Goal: Task Accomplishment & Management: Complete application form

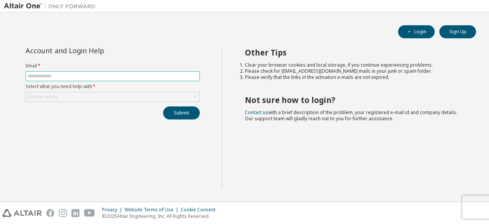
click at [136, 78] on input "text" at bounding box center [113, 76] width 170 height 6
type input "**********"
click at [54, 94] on div "Click to select" at bounding box center [43, 97] width 30 height 6
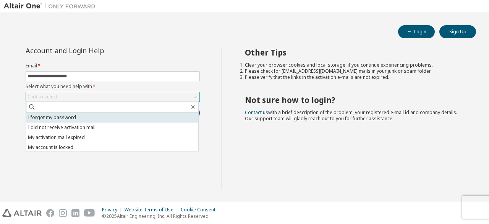
click at [49, 118] on li "I forgot my password" at bounding box center [112, 117] width 172 height 10
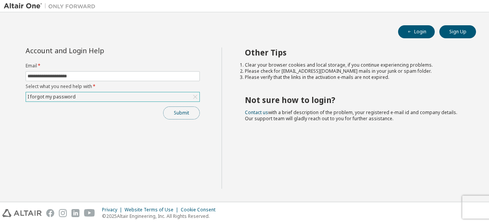
click at [183, 114] on button "Submit" at bounding box center [181, 112] width 37 height 13
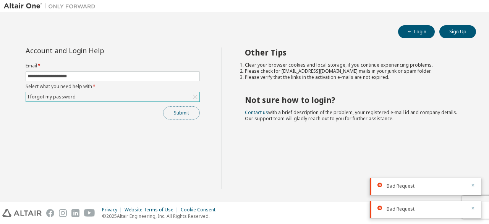
click at [183, 114] on button "Submit" at bounding box center [181, 112] width 37 height 13
click at [182, 108] on button "Submit" at bounding box center [181, 112] width 37 height 13
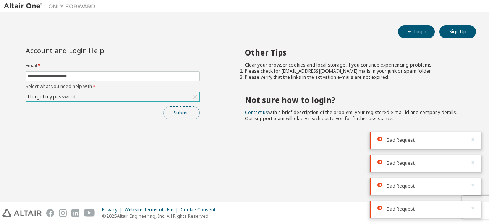
click at [182, 108] on button "Submit" at bounding box center [181, 112] width 37 height 13
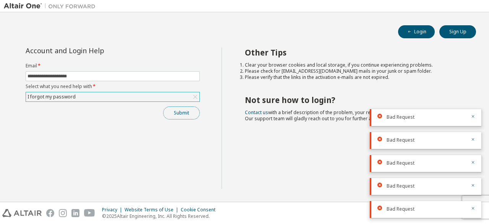
click at [182, 108] on button "Submit" at bounding box center [181, 112] width 37 height 13
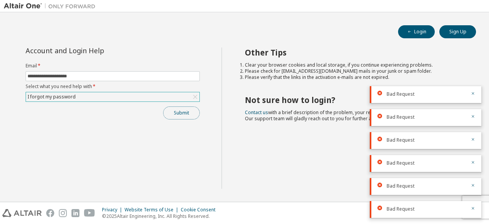
click at [185, 114] on button "Submit" at bounding box center [181, 112] width 37 height 13
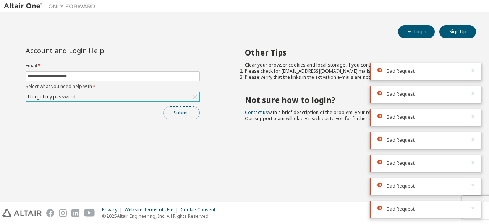
click at [184, 111] on button "Submit" at bounding box center [181, 112] width 37 height 13
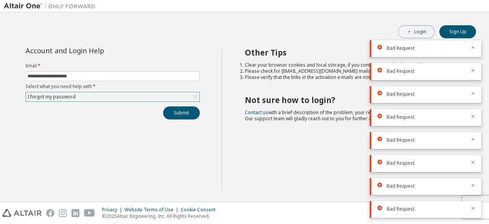
click at [429, 31] on button "Login" at bounding box center [416, 31] width 37 height 13
